Goal: Task Accomplishment & Management: Manage account settings

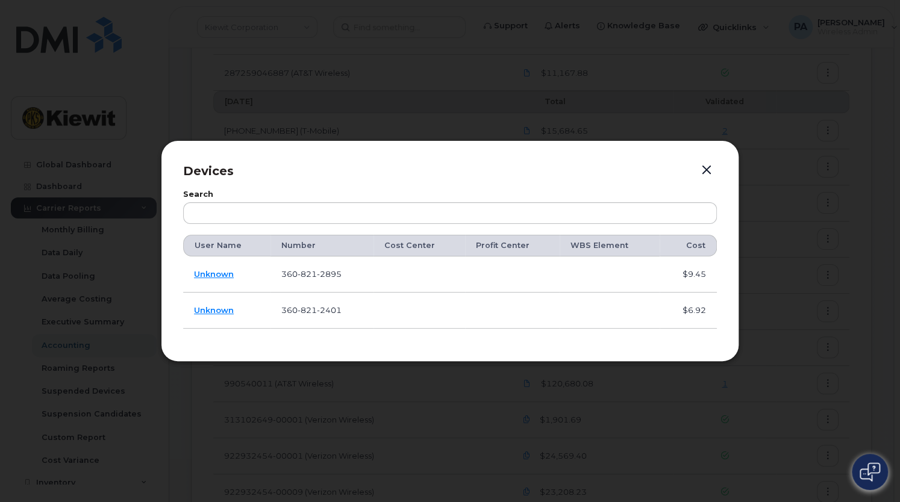
scroll to position [328, 0]
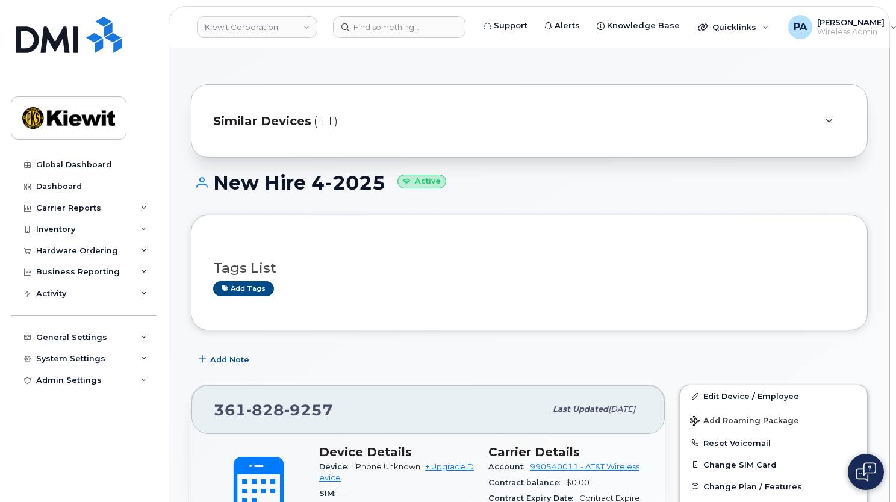
scroll to position [1204, 0]
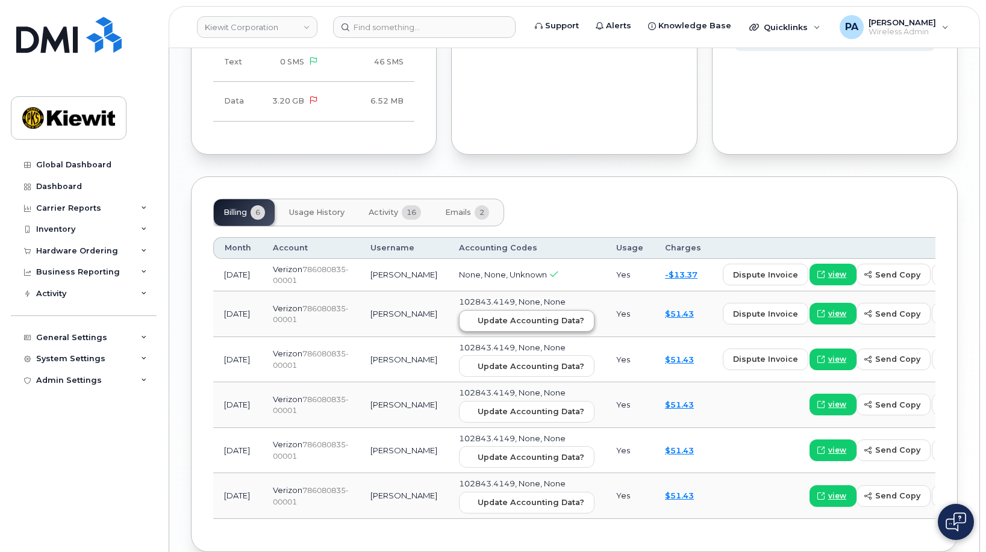
scroll to position [1297, 0]
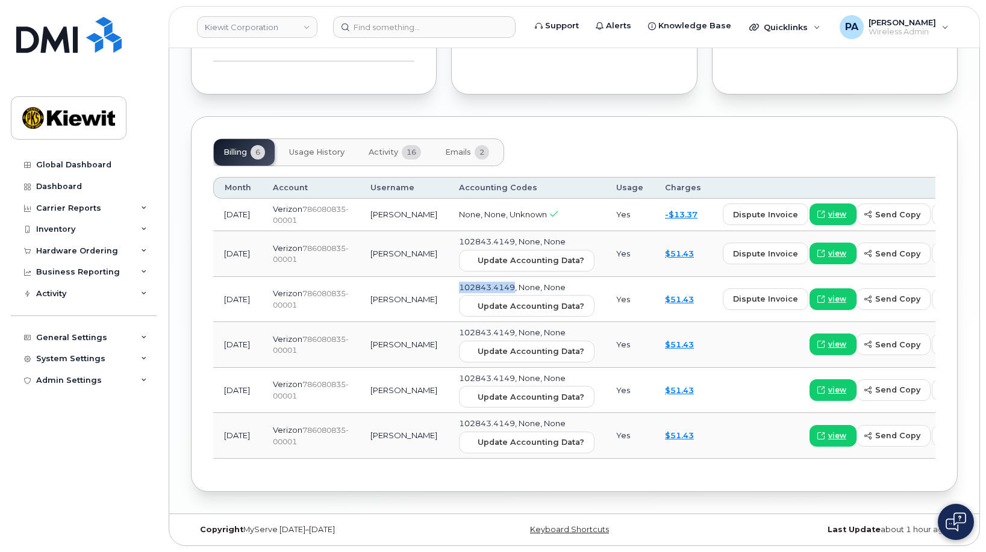
drag, startPoint x: 476, startPoint y: 288, endPoint x: 420, endPoint y: 288, distance: 56.0
click at [448, 288] on td "102843.4149, None, None Update Accounting Data?" at bounding box center [526, 300] width 157 height 46
copy span "102843.4149"
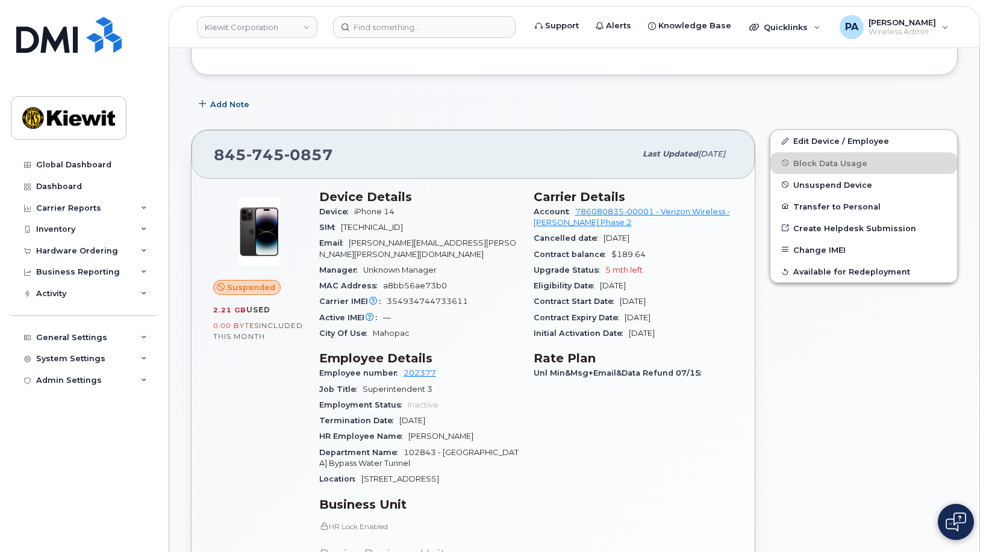
scroll to position [0, 0]
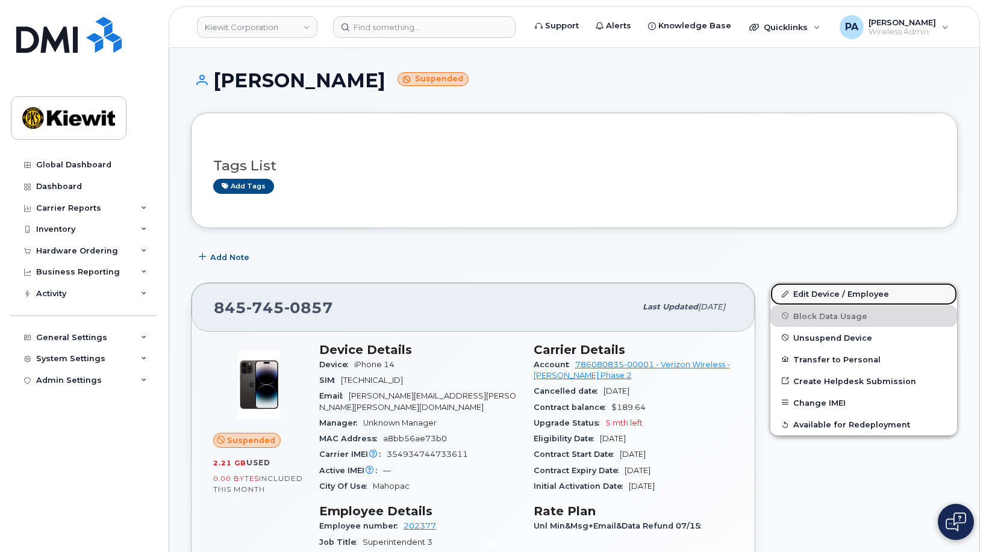
click at [835, 288] on link "Edit Device / Employee" at bounding box center [863, 294] width 187 height 22
click at [825, 299] on link "Edit Device / Employee" at bounding box center [863, 294] width 187 height 22
click at [814, 296] on link "Edit Device / Employee" at bounding box center [863, 294] width 187 height 22
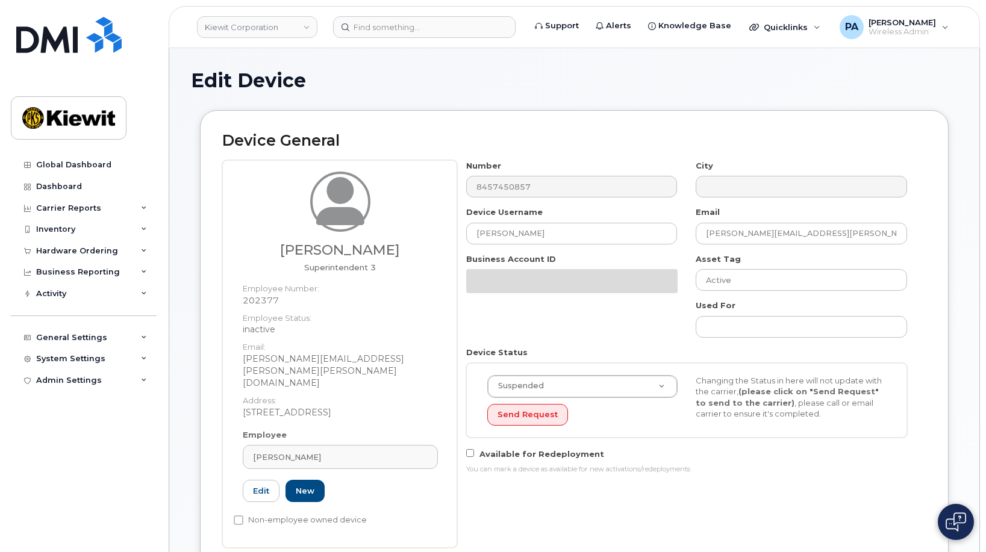
scroll to position [301, 0]
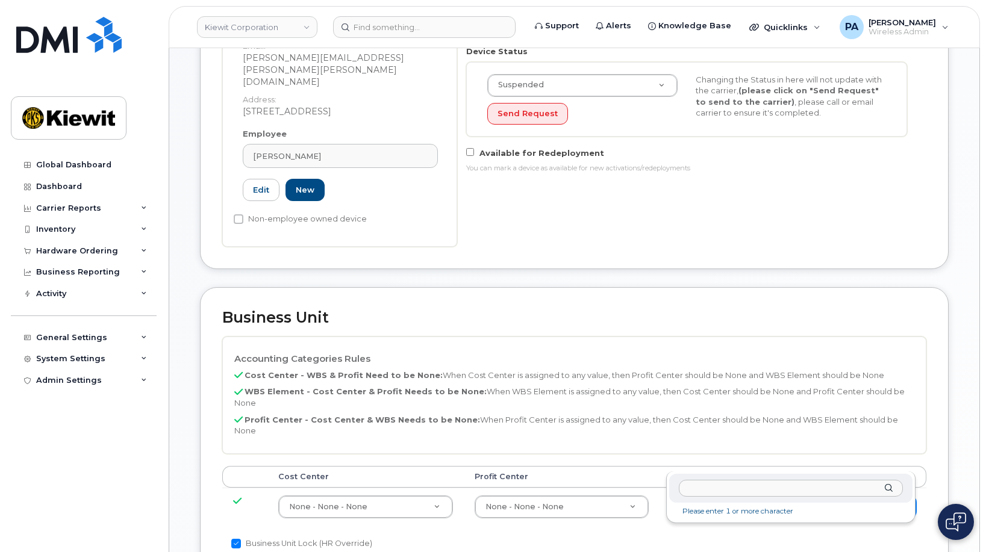
type input "102843.4149"
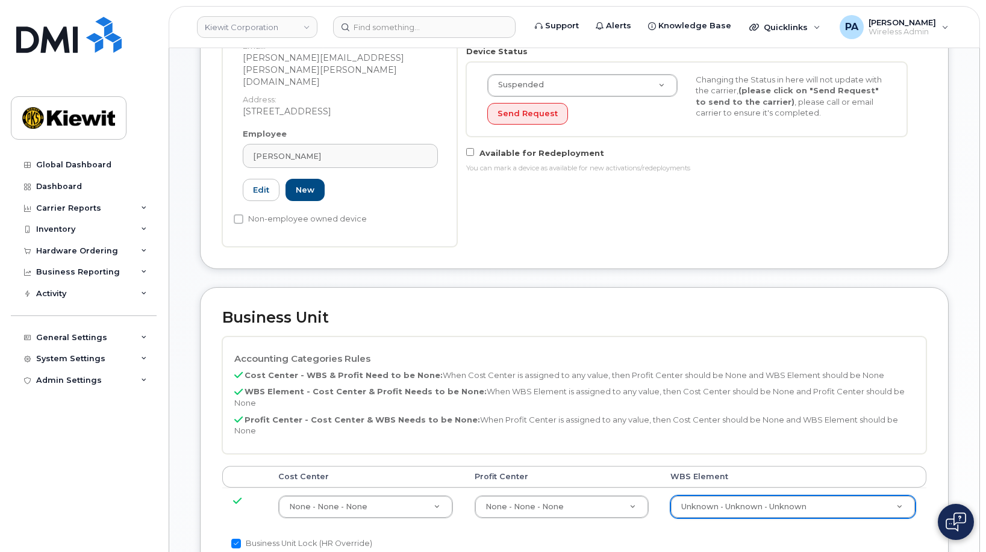
click at [63, 289] on div "Activity" at bounding box center [51, 294] width 30 height 10
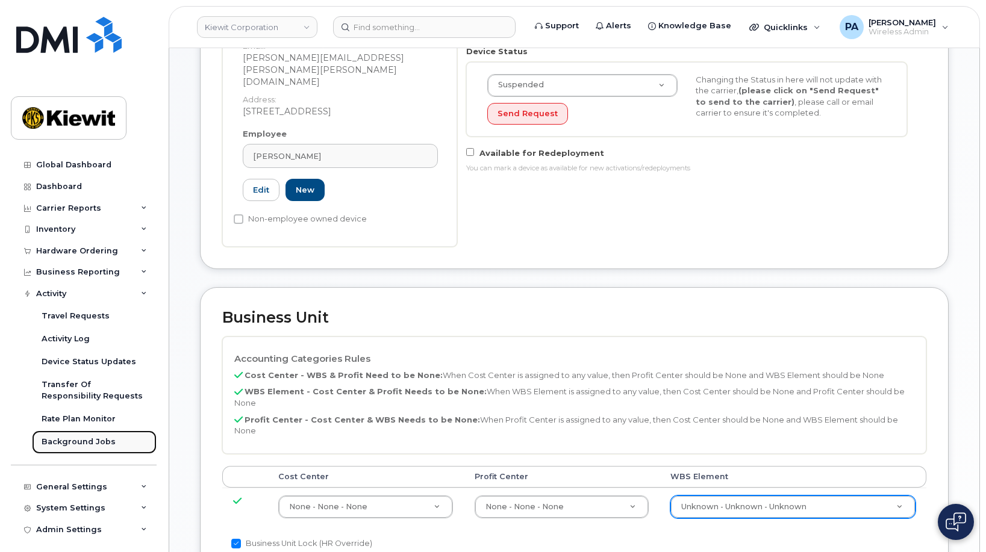
click at [74, 440] on div "Background Jobs" at bounding box center [79, 442] width 74 height 11
